Goal: Task Accomplishment & Management: Manage account settings

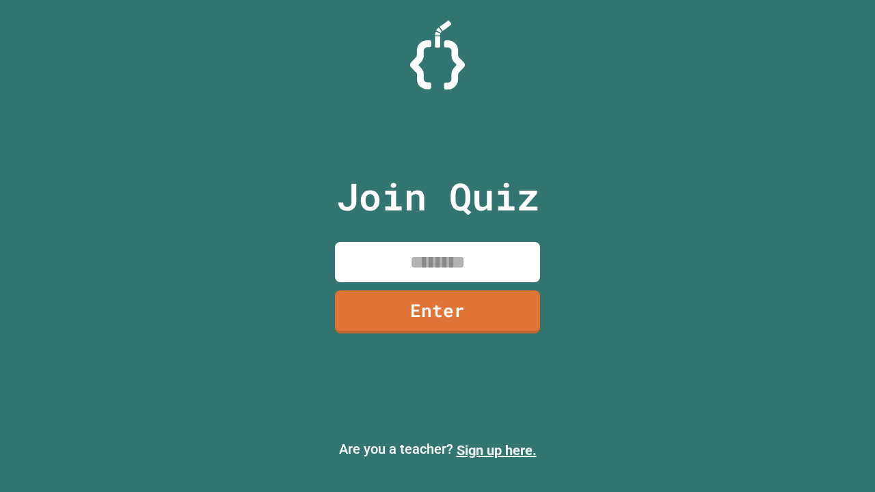
click at [496, 450] on link "Sign up here." at bounding box center [497, 450] width 80 height 16
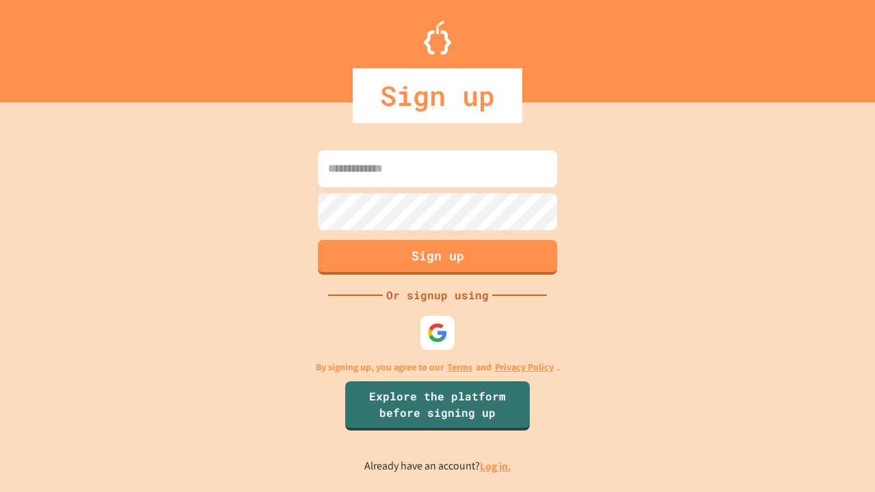
click at [496, 466] on link "Log in." at bounding box center [495, 466] width 31 height 14
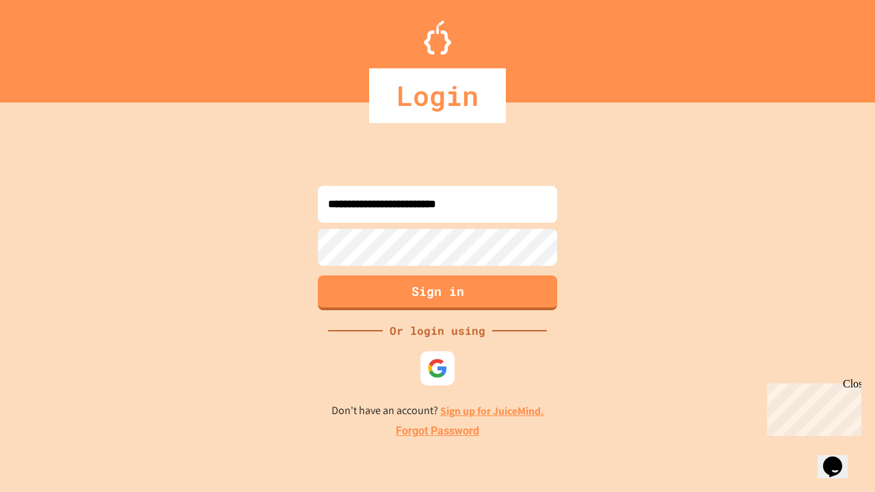
type input "**********"
